Goal: Book appointment/travel/reservation

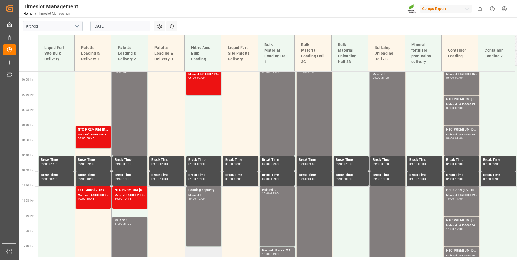
scroll to position [199, 0]
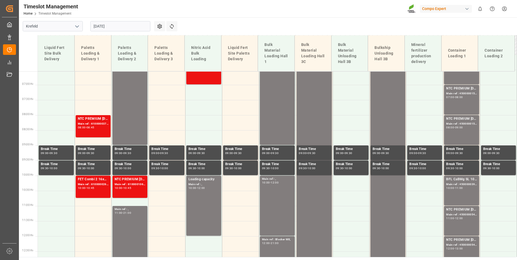
click at [121, 28] on input "[DATE]" at bounding box center [120, 26] width 60 height 10
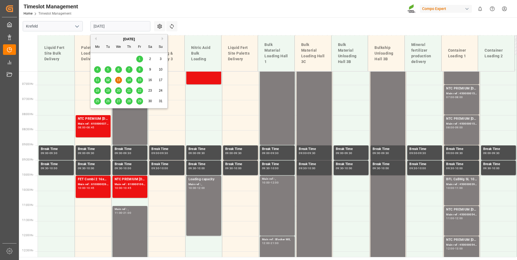
click at [97, 92] on span "18" at bounding box center [97, 91] width 4 height 4
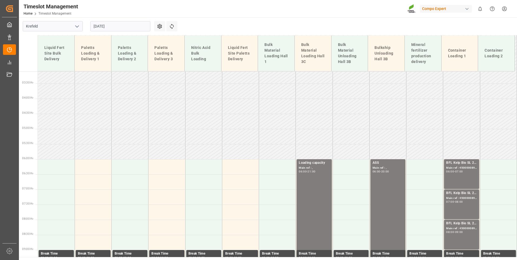
scroll to position [94, 0]
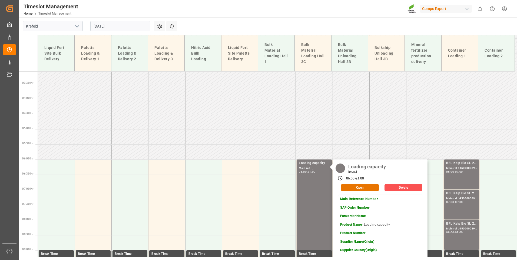
click at [133, 25] on input "[DATE]" at bounding box center [120, 26] width 60 height 10
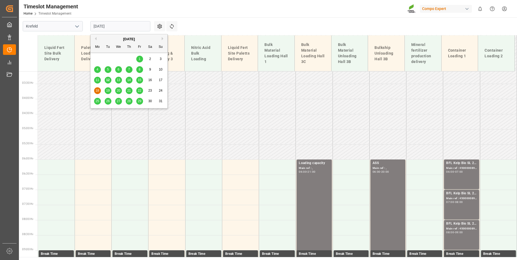
click at [108, 90] on span "19" at bounding box center [108, 91] width 4 height 4
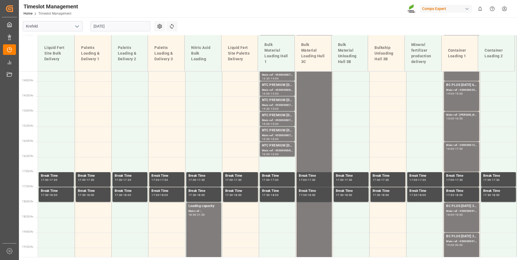
scroll to position [445, 0]
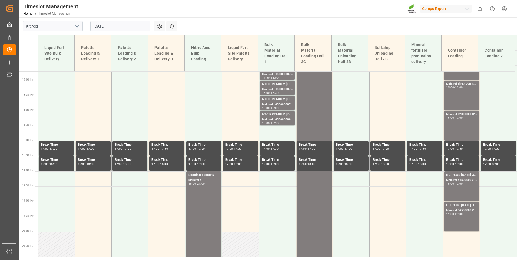
click at [126, 29] on input "[DATE]" at bounding box center [120, 26] width 60 height 10
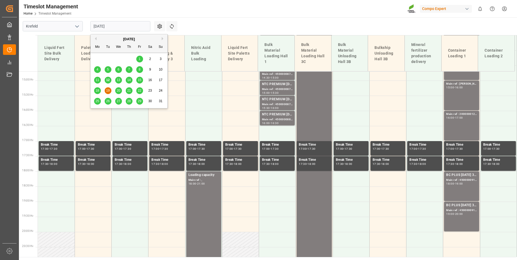
click at [117, 93] on span "20" at bounding box center [119, 91] width 4 height 4
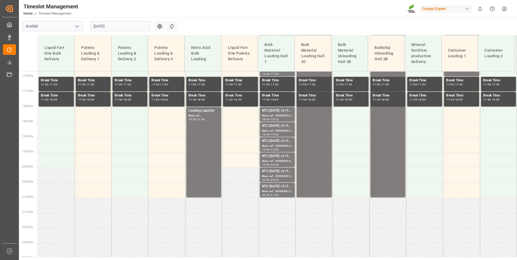
scroll to position [526, 0]
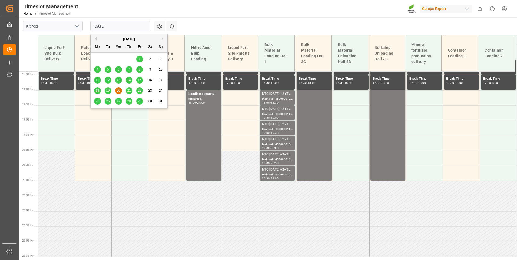
click at [122, 28] on input "[DATE]" at bounding box center [120, 26] width 60 height 10
click at [128, 89] on span "21" at bounding box center [129, 91] width 4 height 4
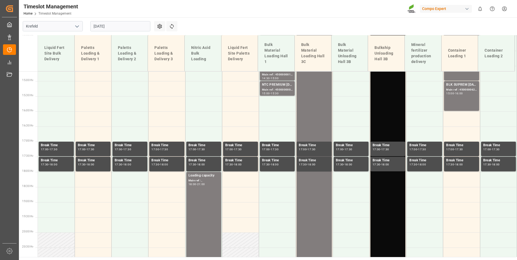
scroll to position [445, 0]
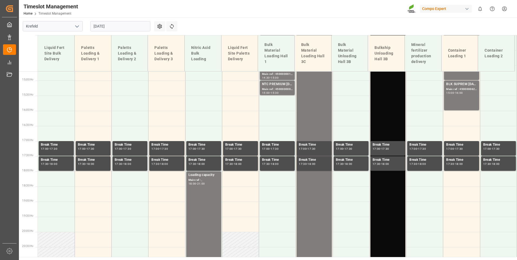
click at [131, 29] on input "[DATE]" at bounding box center [120, 26] width 60 height 10
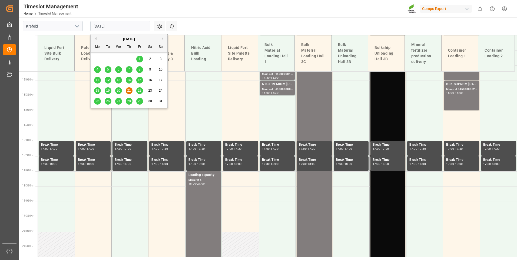
click at [138, 90] on span "22" at bounding box center [140, 91] width 4 height 4
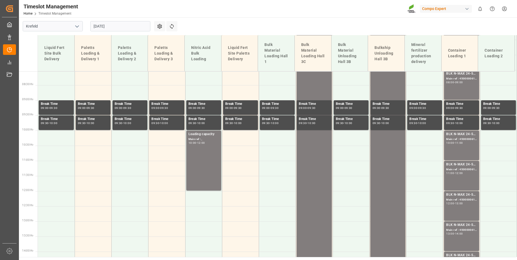
scroll to position [256, 0]
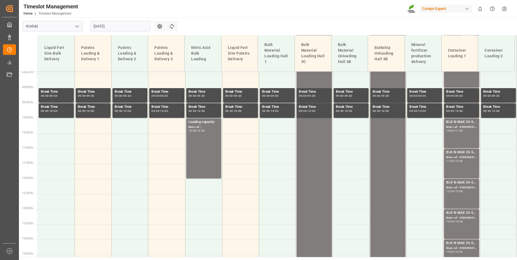
click at [119, 25] on input "[DATE]" at bounding box center [120, 26] width 60 height 10
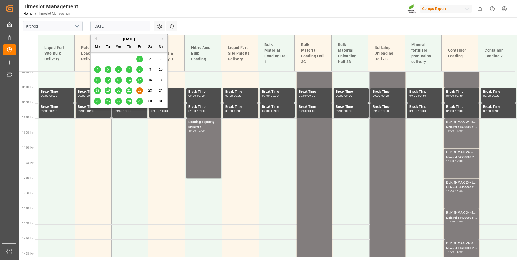
click at [108, 80] on span "12" at bounding box center [108, 80] width 4 height 4
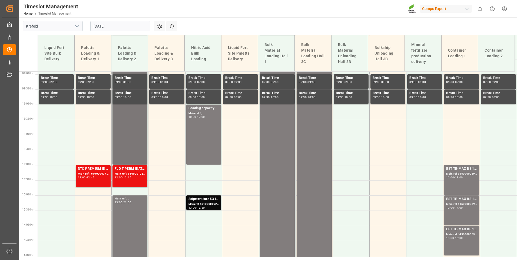
scroll to position [286, 0]
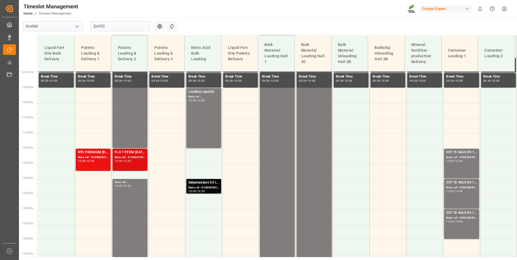
click at [133, 155] on div "FLO T PERM [DATE] 25kg (x60) INT;" at bounding box center [130, 152] width 31 height 5
click at [97, 156] on div "Main ref : 6100000372, 2000000195;" at bounding box center [93, 157] width 31 height 5
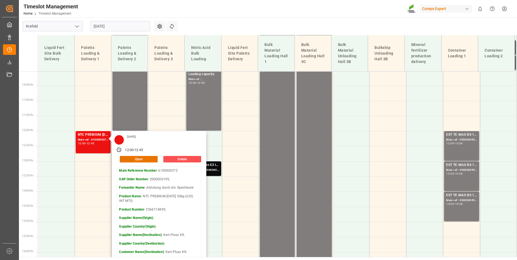
scroll to position [313, 0]
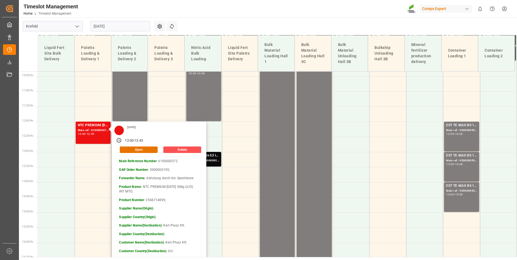
click at [111, 29] on input "[DATE]" at bounding box center [120, 26] width 60 height 10
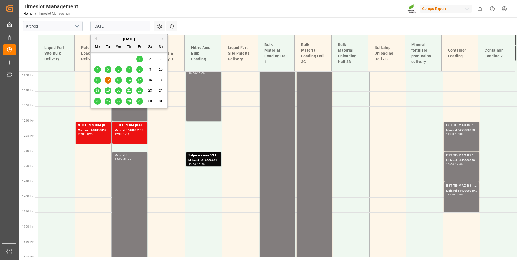
click at [119, 80] on span "13" at bounding box center [119, 80] width 4 height 4
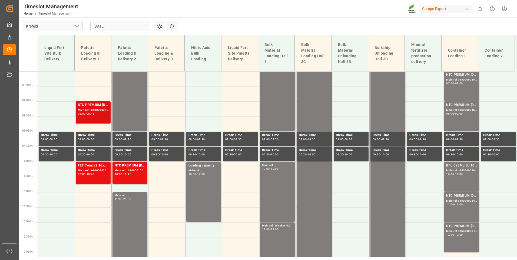
scroll to position [205, 0]
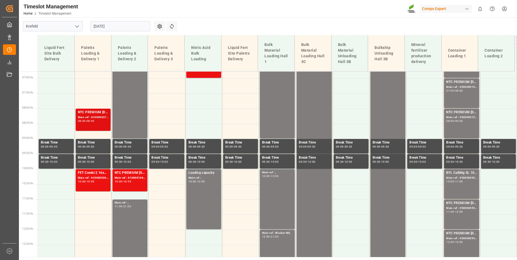
click at [100, 115] on div "NTC PREMIUM [DATE] 50kg (x25) INT MTO;" at bounding box center [93, 112] width 31 height 5
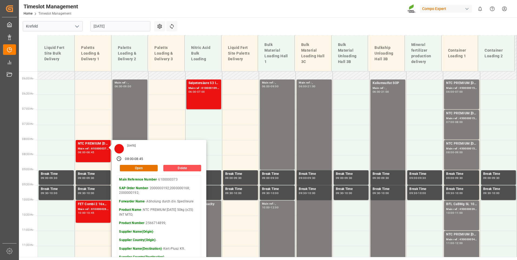
scroll to position [97, 0]
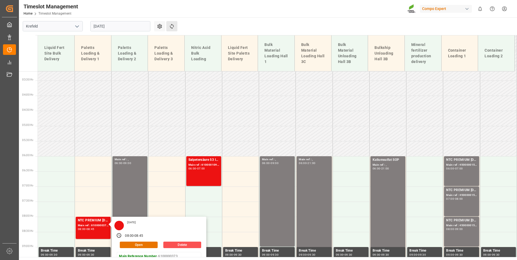
click at [171, 30] on button "Refresh Time Slots" at bounding box center [171, 26] width 11 height 10
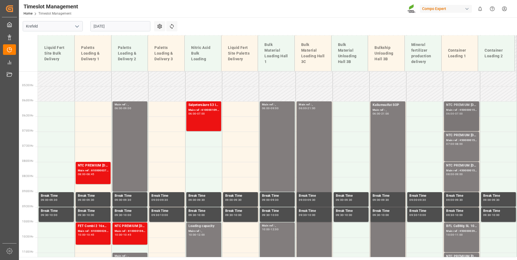
scroll to position [151, 0]
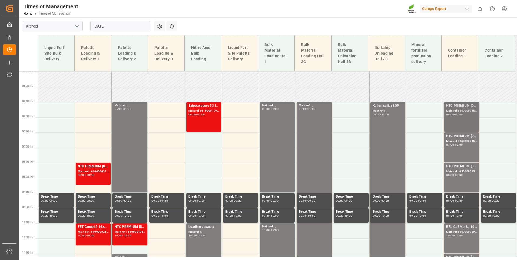
click at [464, 118] on div "NTC PREMIUM [DATE] 25kg (x42) INT; Main ref : 4500000156, 2000000004; 06:00 - 0…" at bounding box center [461, 117] width 31 height 28
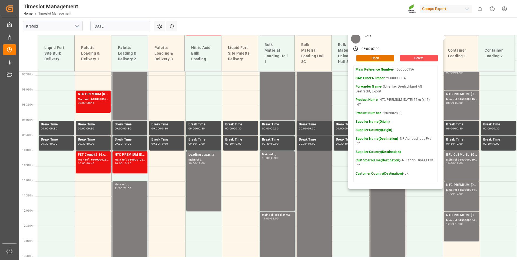
scroll to position [232, 0]
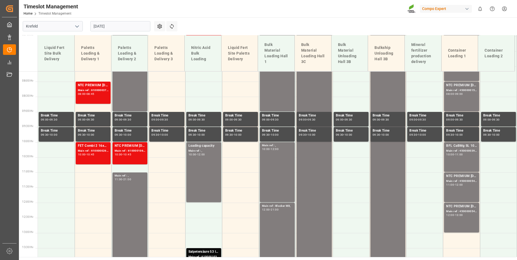
click at [467, 150] on div "Main ref : 4500000394, 2000000310;" at bounding box center [461, 151] width 31 height 5
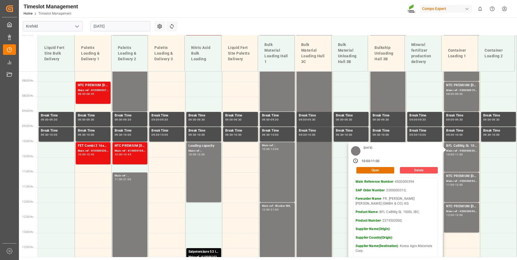
scroll to position [259, 0]
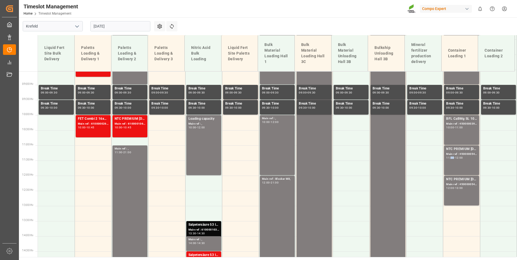
click at [450, 161] on div "NTC PREMIUM [DATE] 25kg (x42) INT; Main ref : 4500000544, 2000000354; 11:00 - 1…" at bounding box center [461, 161] width 31 height 28
click at [466, 181] on div "NTC PREMIUM [DATE] 25kg (x42) INT;" at bounding box center [461, 179] width 31 height 5
click at [459, 160] on div "NTC PREMIUM [DATE] 25kg (x42) INT; Main ref : 4500000544, 2000000354; 11:00 - 1…" at bounding box center [461, 161] width 31 height 28
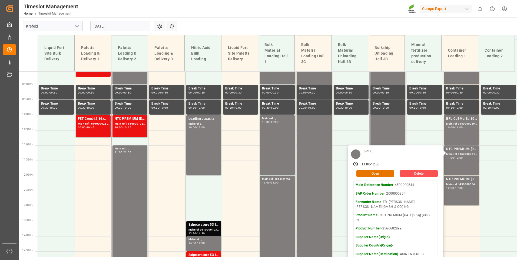
scroll to position [340, 0]
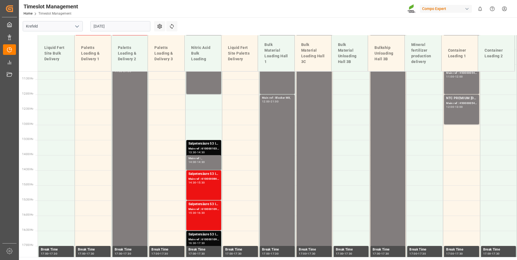
click at [459, 112] on div "NTC PREMIUM [DATE] 25kg (x42) INT; Main ref : 4500000545, 2000000354; 12:00 - 1…" at bounding box center [461, 110] width 31 height 28
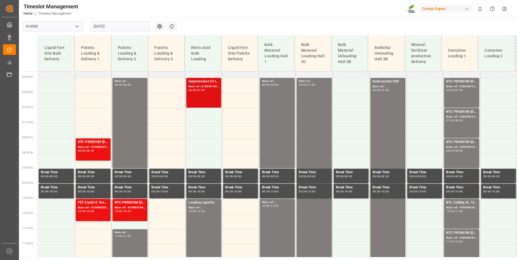
scroll to position [151, 0]
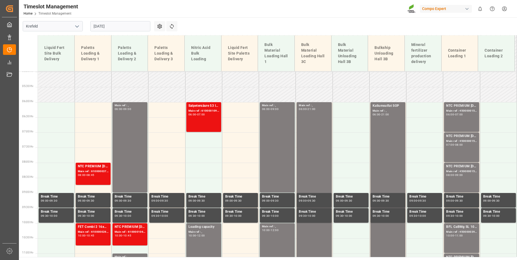
click at [208, 114] on div "06:00 - 07:00" at bounding box center [204, 114] width 31 height 3
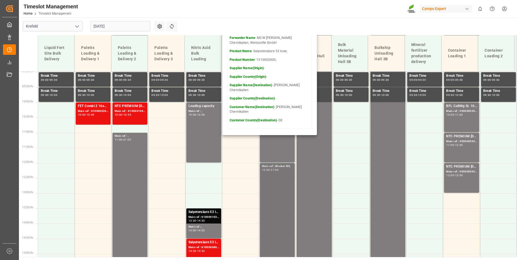
scroll to position [313, 0]
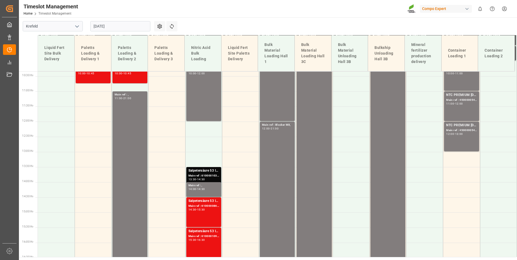
click at [200, 174] on div "Main ref : 6100001037, 2000000978;" at bounding box center [204, 176] width 31 height 5
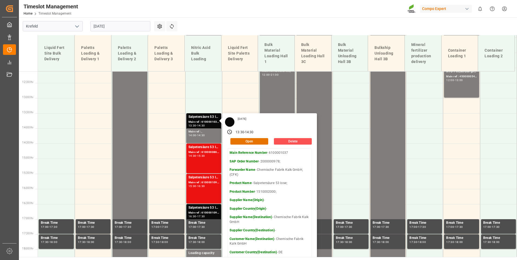
scroll to position [367, 0]
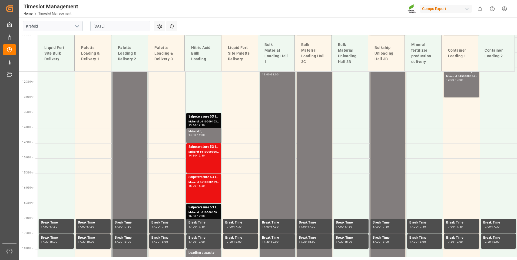
click at [202, 158] on div "Salpetersäure 53 lose; Main ref : 6100000867, 2000000891; 14:30 - 15:30" at bounding box center [204, 158] width 31 height 28
click at [205, 189] on div "Salpetersäure 53 lose; Main ref : 6100001096, 2000001008; 15:30 - 16:30" at bounding box center [204, 189] width 31 height 28
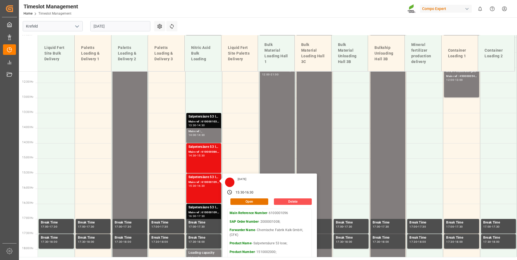
drag, startPoint x: 319, startPoint y: 24, endPoint x: 311, endPoint y: 41, distance: 18.5
click at [319, 24] on main "Krefeld [DATE] Settings Refresh Time Slots Liquid Fert Site Bulk Delivery Palet…" at bounding box center [267, 137] width 497 height 240
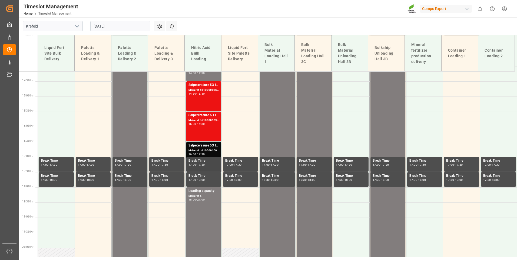
scroll to position [448, 0]
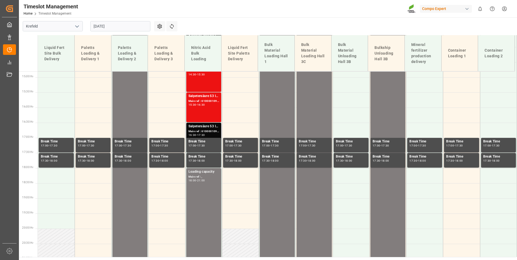
click at [199, 133] on div "Main ref : 6100001095, 2000001006;" at bounding box center [204, 131] width 31 height 5
click at [199, 131] on div "Main ref : 6100001095, 2000001006;" at bounding box center [204, 131] width 31 height 5
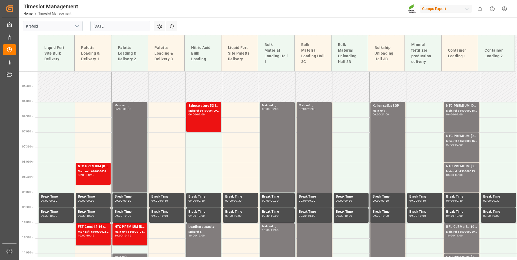
scroll to position [205, 0]
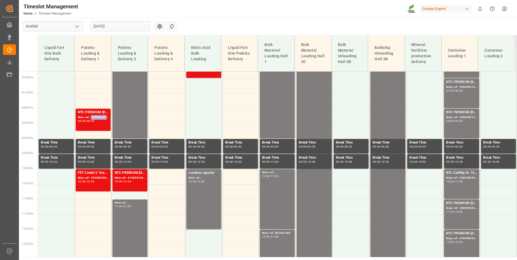
click at [100, 115] on div "Main ref : 6100000373, 2000000192;2000000168; 2000000192;" at bounding box center [93, 117] width 31 height 5
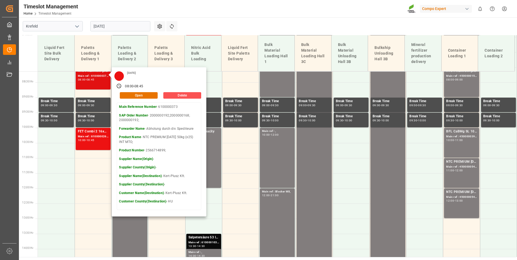
scroll to position [259, 0]
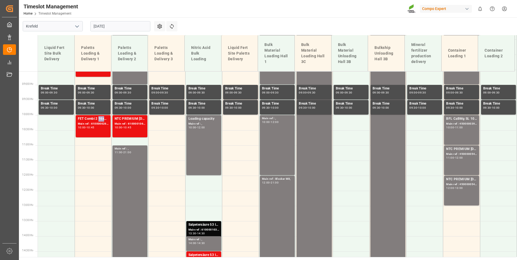
click at [99, 117] on div "FET Combi 2 16x1kg (x40) EN MSE;NTC PREMIUM [DATE] 50kg (x25) INT MTO;" at bounding box center [93, 118] width 31 height 5
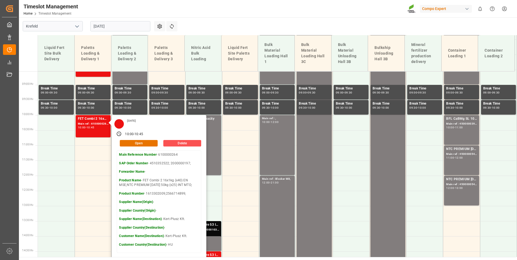
click at [223, 29] on main "Krefeld [DATE] Settings Refresh Time Slots Liquid Fert Site Bulk Delivery Palet…" at bounding box center [267, 137] width 497 height 240
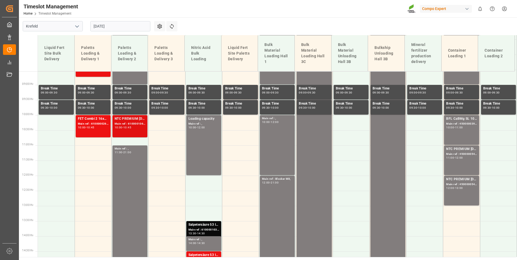
click at [130, 123] on div "Main ref : 6100001061, 2000000536;" at bounding box center [130, 124] width 31 height 5
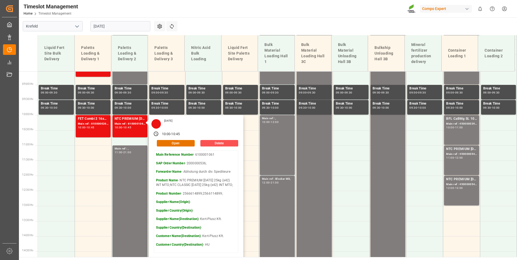
scroll to position [232, 0]
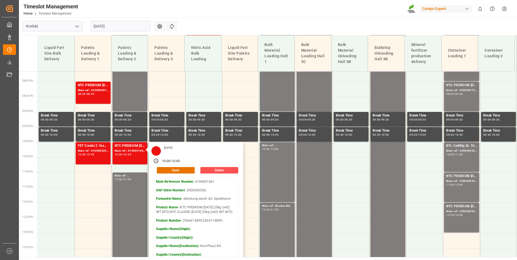
click at [132, 27] on input "[DATE]" at bounding box center [120, 26] width 60 height 10
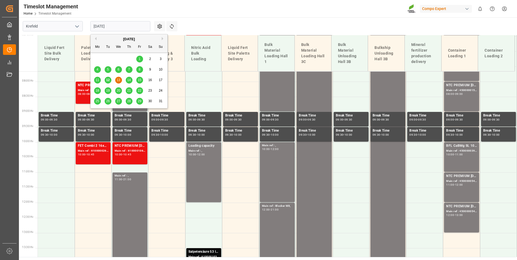
click at [109, 78] on div "12" at bounding box center [108, 80] width 7 height 6
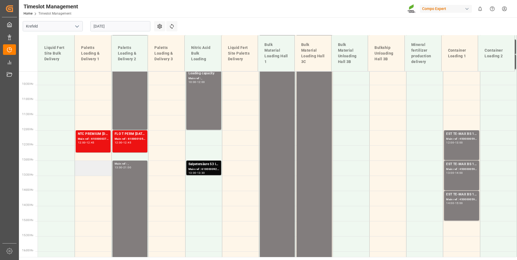
scroll to position [340, 0]
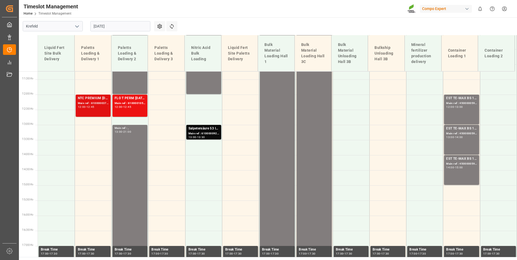
click at [89, 98] on div "NTC PREMIUM [DATE] 50kg (x25) INT MTO;" at bounding box center [93, 98] width 31 height 5
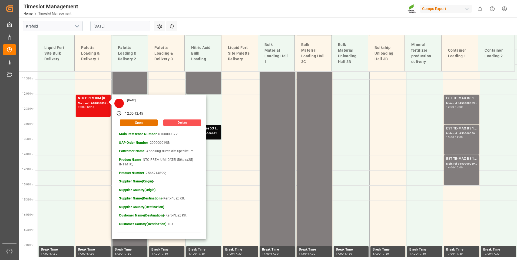
click at [219, 19] on main "[GEOGRAPHIC_DATA] [DATE] Settings Refresh Time Slots Liquid Fert Site Bulk Deli…" at bounding box center [267, 137] width 497 height 240
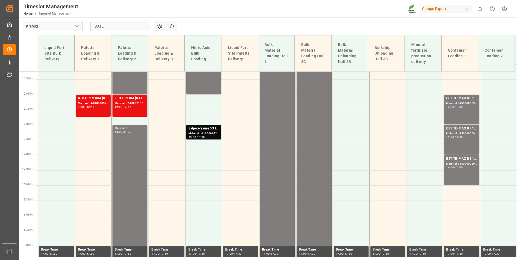
scroll to position [59, 0]
